Goal: Task Accomplishment & Management: Manage account settings

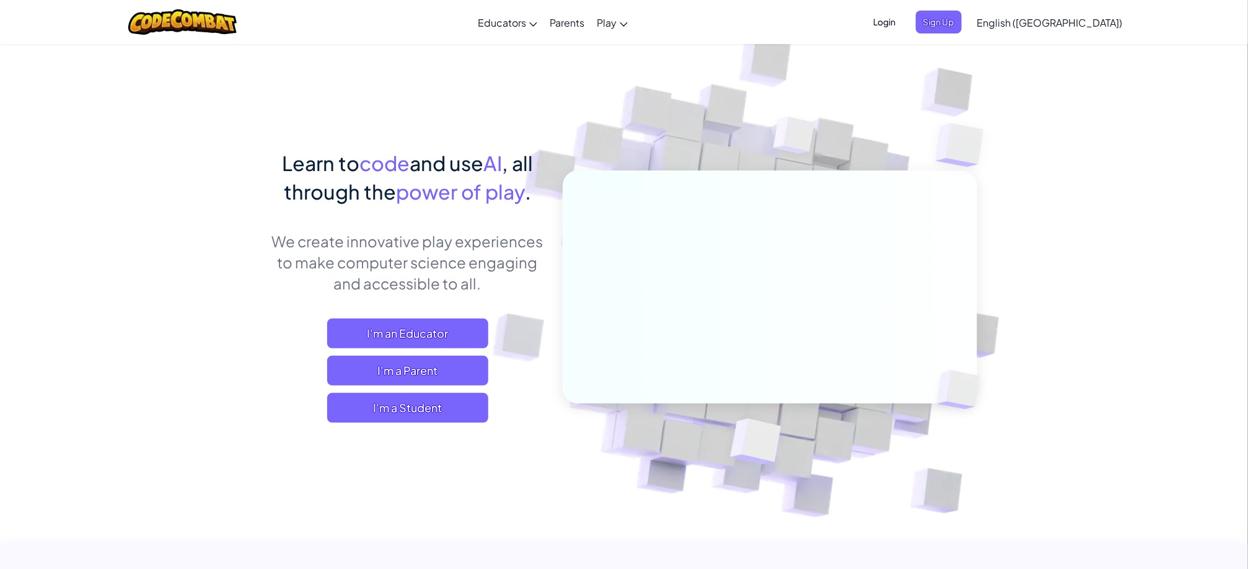
click at [904, 24] on span "Login" at bounding box center [884, 22] width 37 height 23
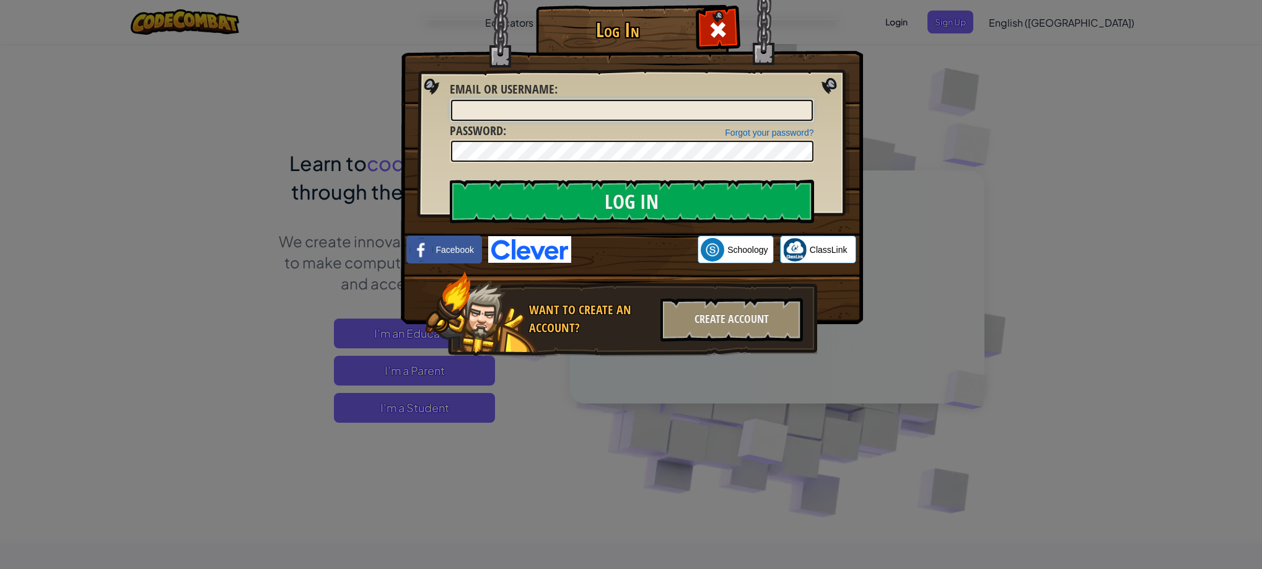
click at [620, 112] on input "Email or Username :" at bounding box center [632, 110] width 362 height 21
type input "[EMAIL_ADDRESS][DOMAIN_NAME]"
click at [765, 134] on link "Forgot your password?" at bounding box center [769, 133] width 89 height 10
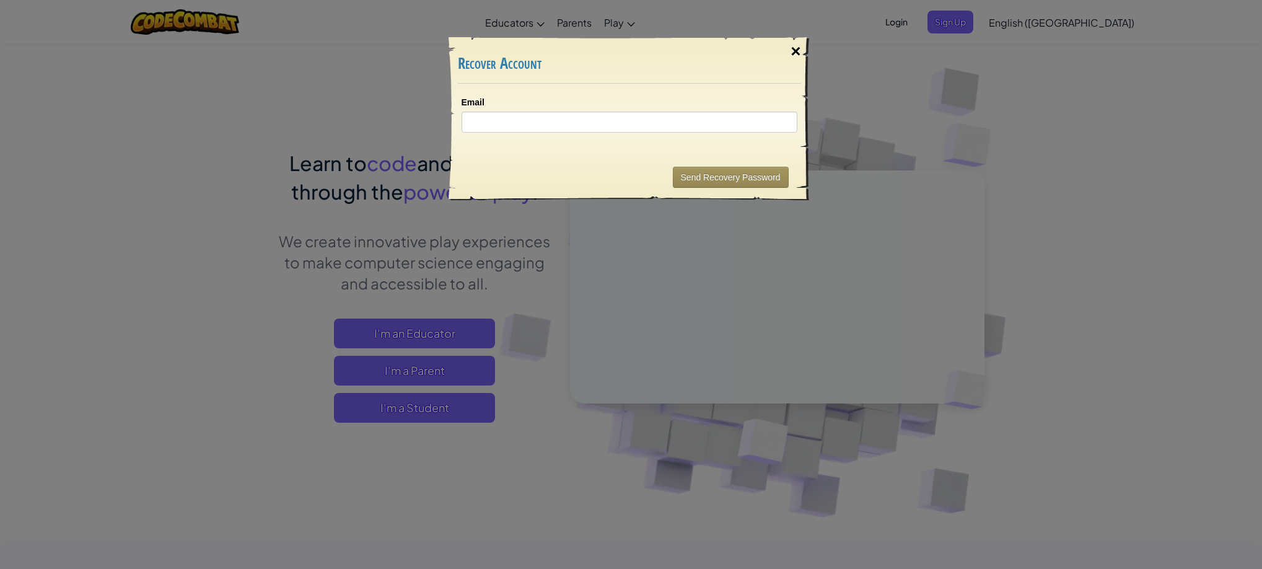
click at [785, 46] on div "×" at bounding box center [796, 51] width 29 height 36
